Goal: Task Accomplishment & Management: Manage account settings

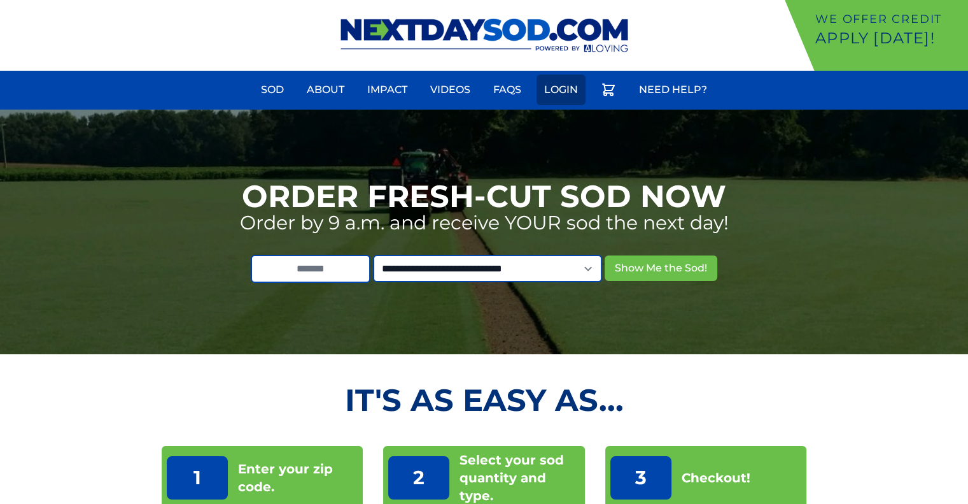
click at [555, 76] on link "Login" at bounding box center [561, 89] width 49 height 31
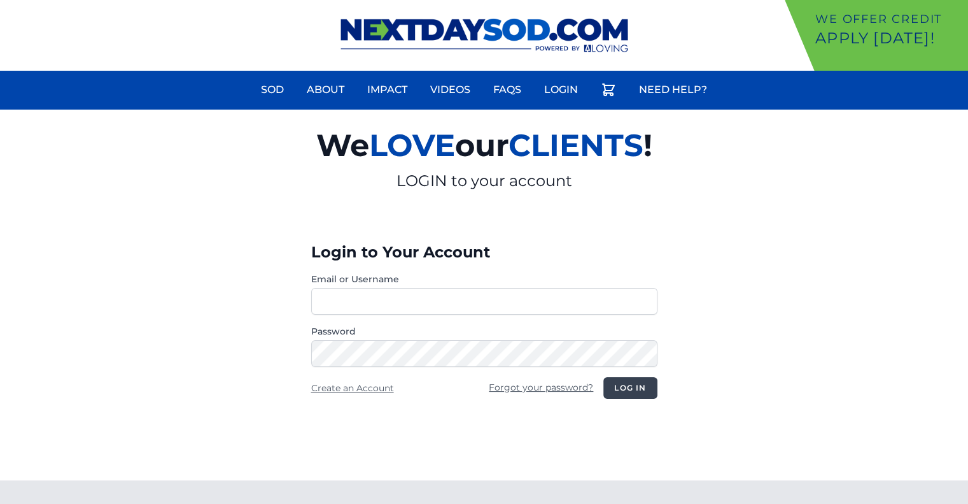
type input "**********"
click at [646, 390] on button "Log in" at bounding box center [630, 388] width 53 height 22
